Goal: Book appointment/travel/reservation

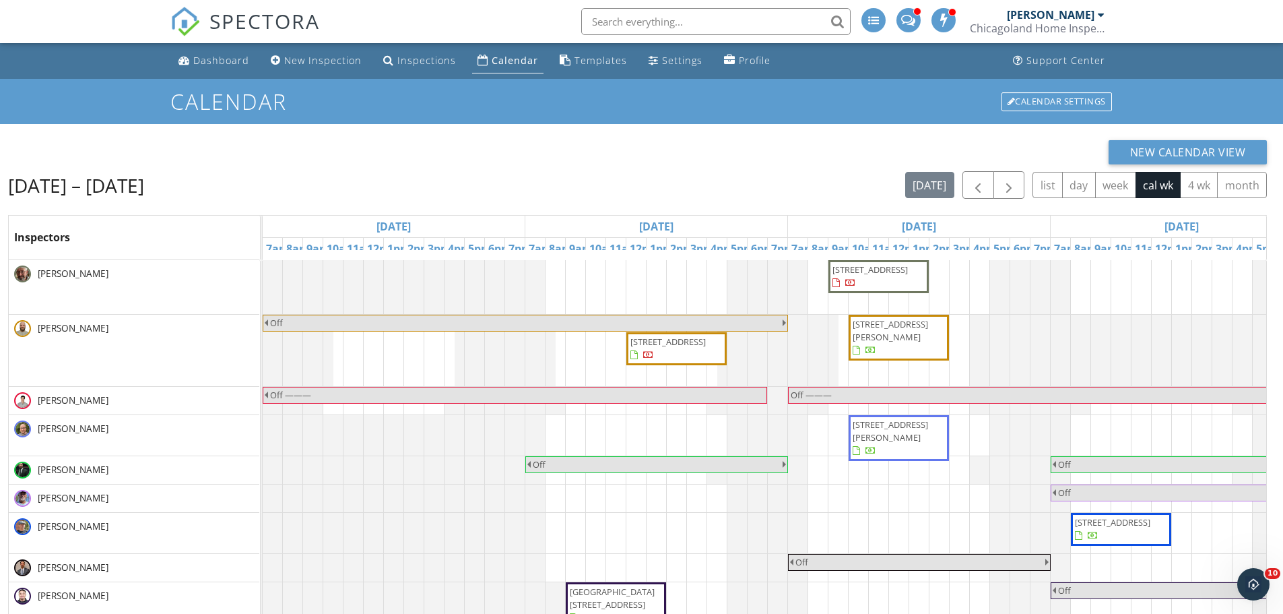
scroll to position [0, 835]
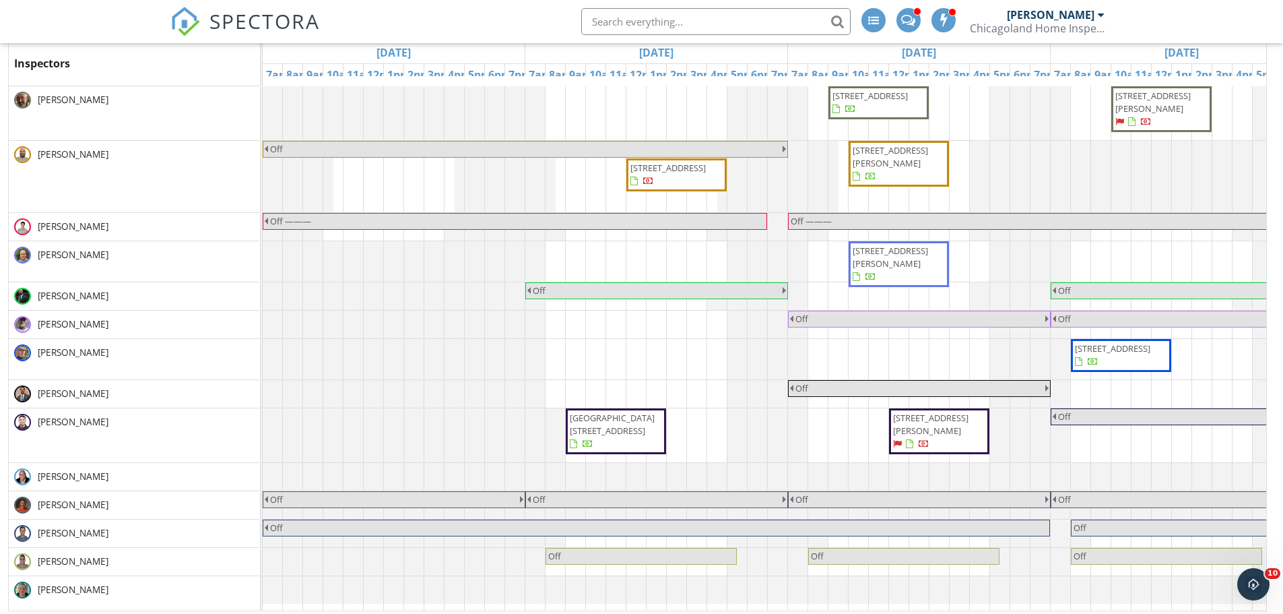
scroll to position [112, 0]
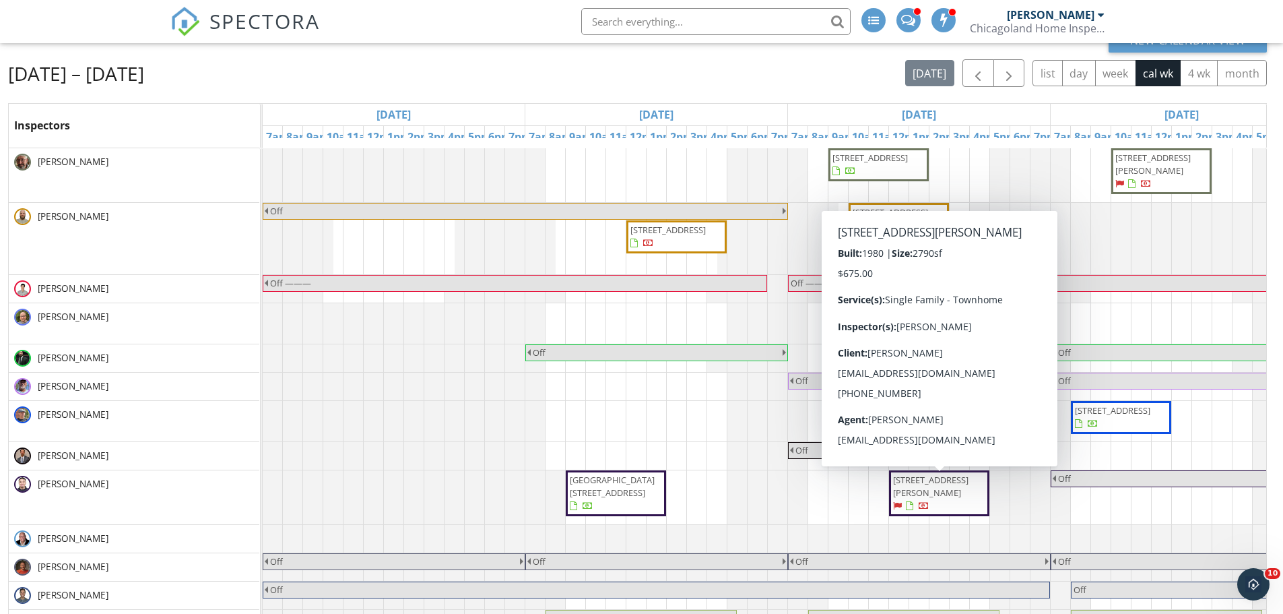
click at [933, 480] on span "227 Augusta Dr , Vernon Hills 60061" at bounding box center [930, 486] width 75 height 25
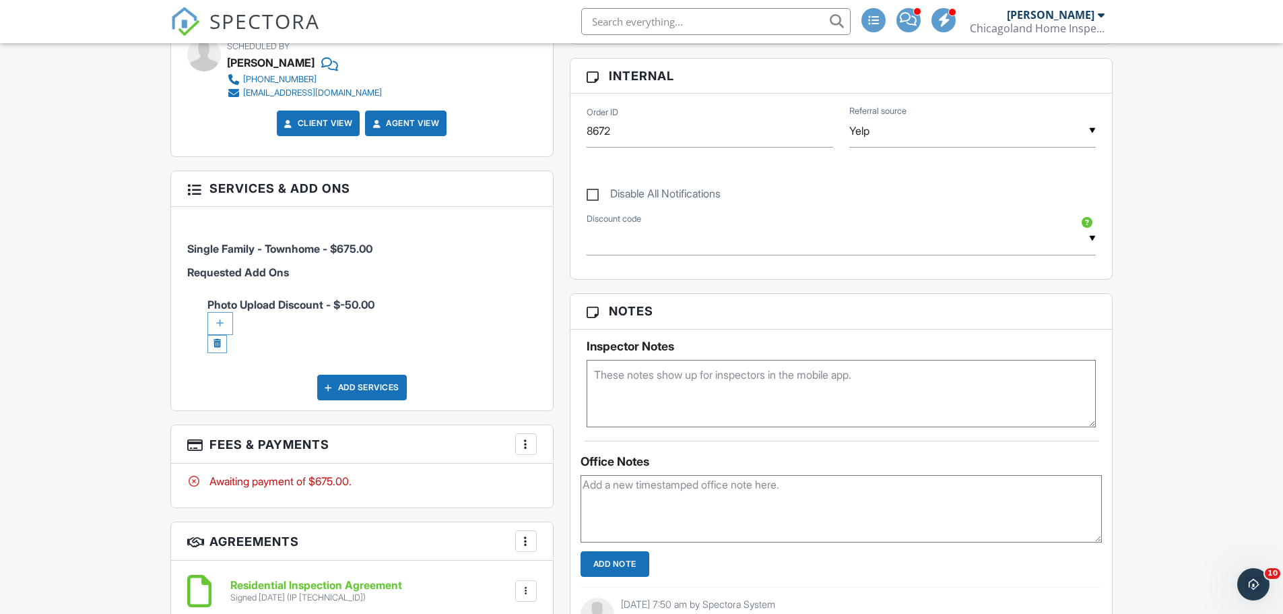
scroll to position [633, 0]
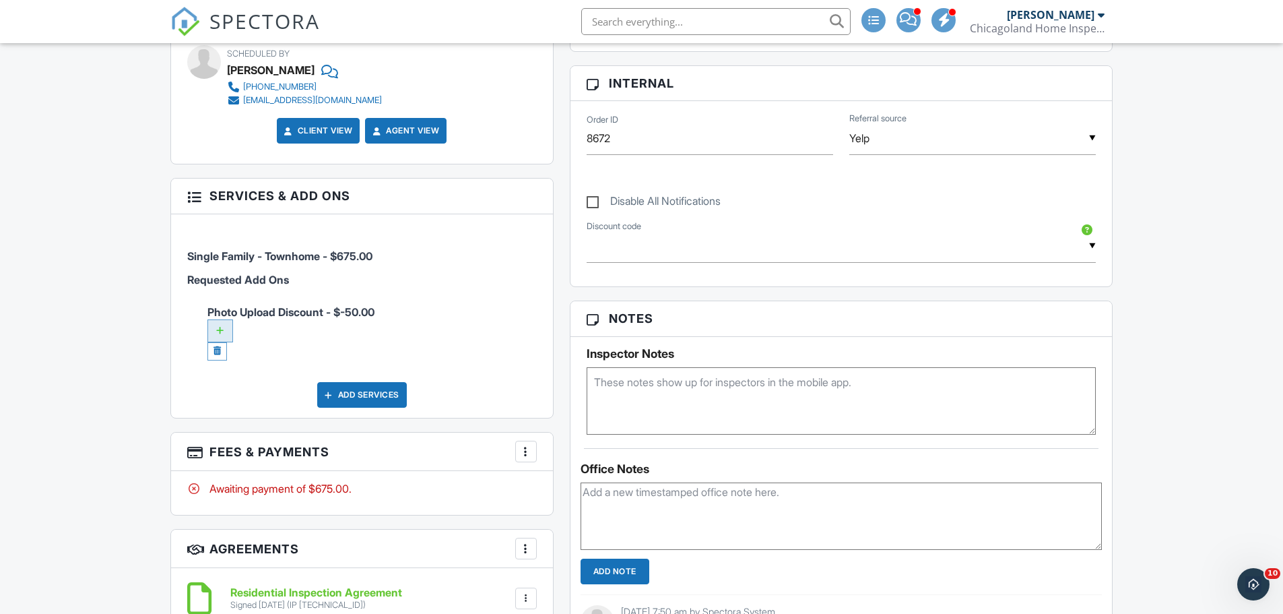
click at [219, 323] on div at bounding box center [220, 330] width 26 height 23
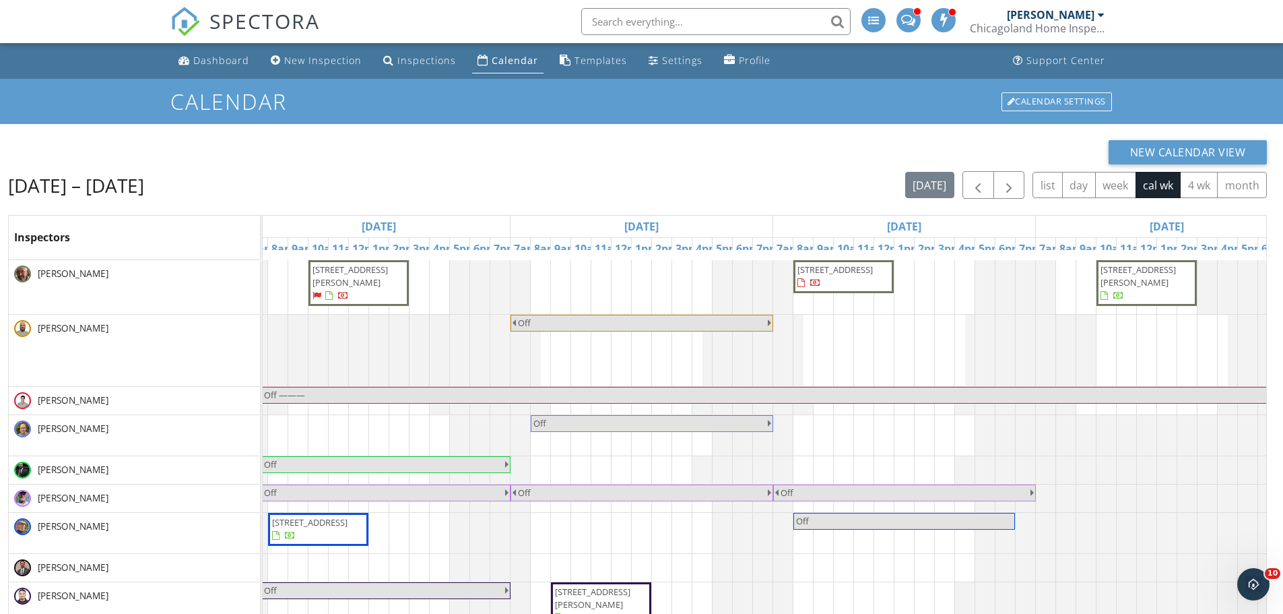
click at [544, 275] on div "720 S Dearborn St 1104, Chicago 60605 479 Gatewood Ln, Grayslake 60030 16201 S …" at bounding box center [379, 522] width 1839 height 525
click at [540, 234] on link "Event" at bounding box center [539, 240] width 69 height 22
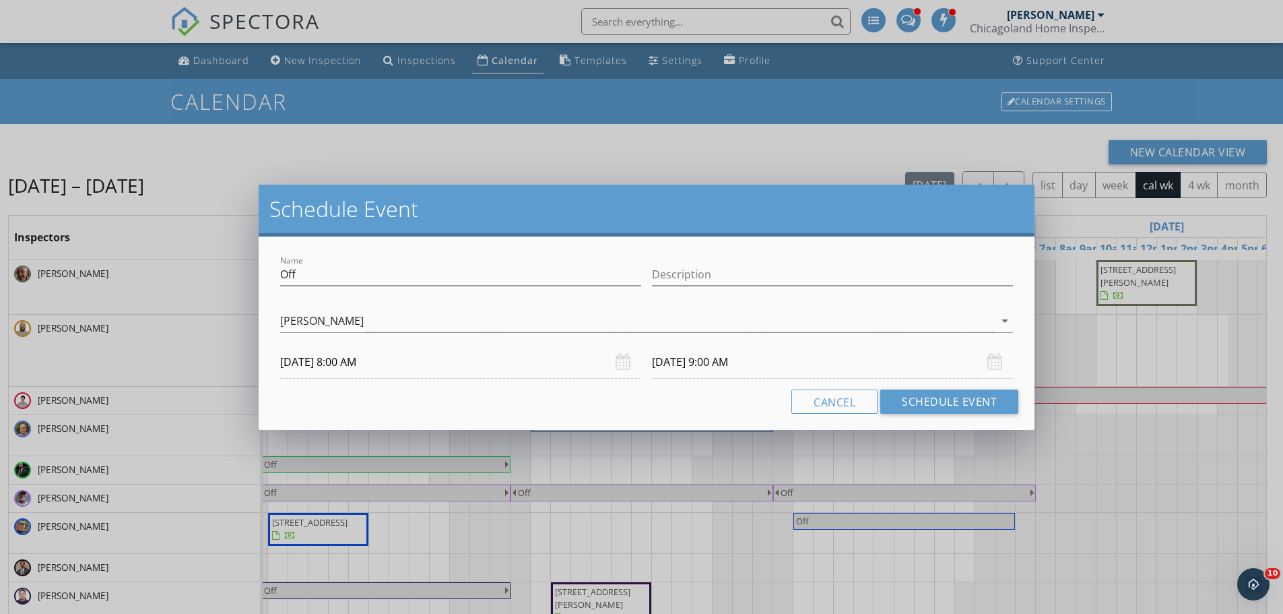
click at [748, 362] on input "10/02/2025 9:00 AM" at bounding box center [832, 362] width 361 height 33
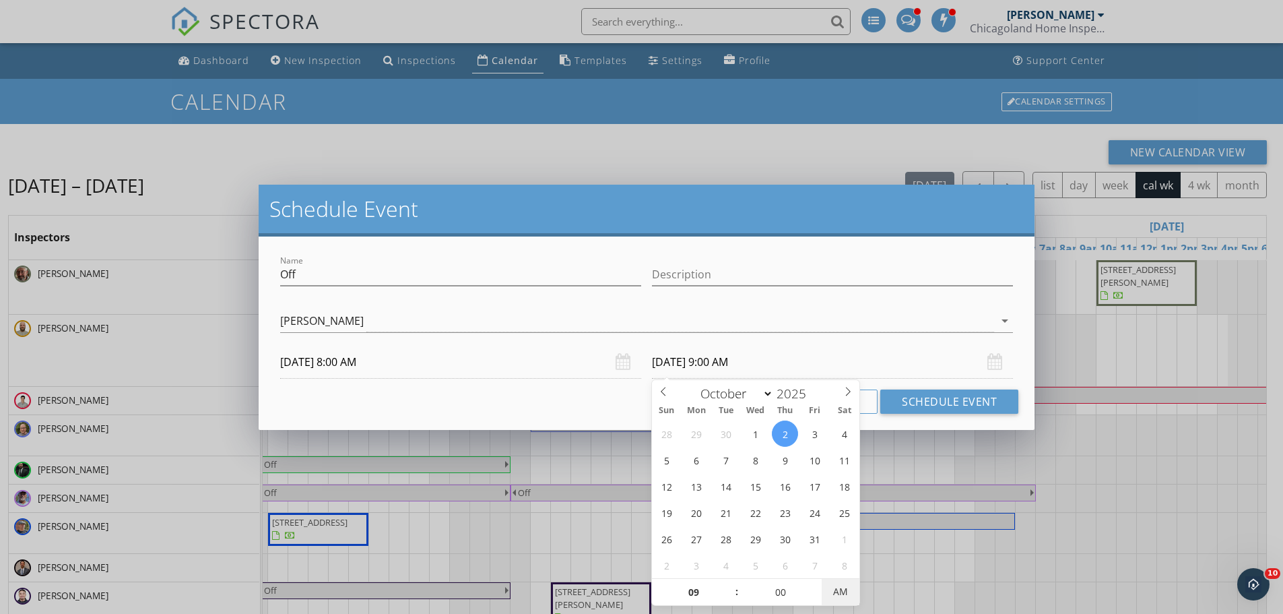
type input "10/02/2025 9:00 PM"
click at [845, 584] on span "AM" at bounding box center [840, 591] width 37 height 27
click at [901, 421] on div "Name Off Description check_box Tim Heise check_box_outline_blank Glen-Carl Dahl…" at bounding box center [647, 332] width 776 height 193
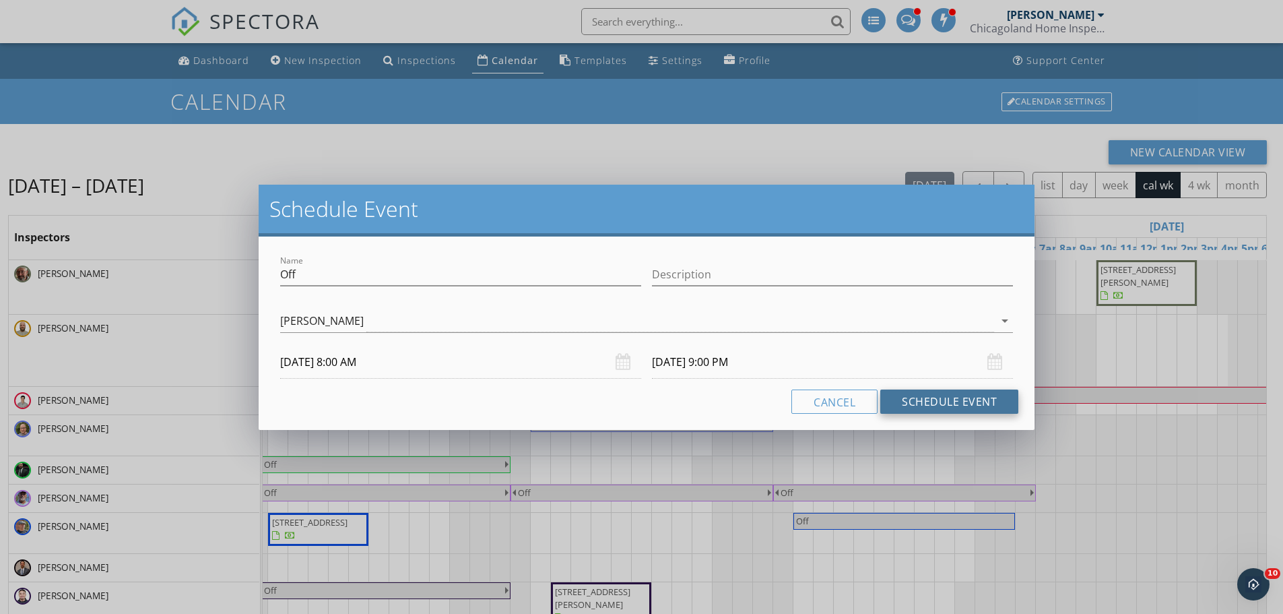
click at [915, 403] on button "Schedule Event" at bounding box center [949, 401] width 138 height 24
